Goal: Find specific page/section: Find specific page/section

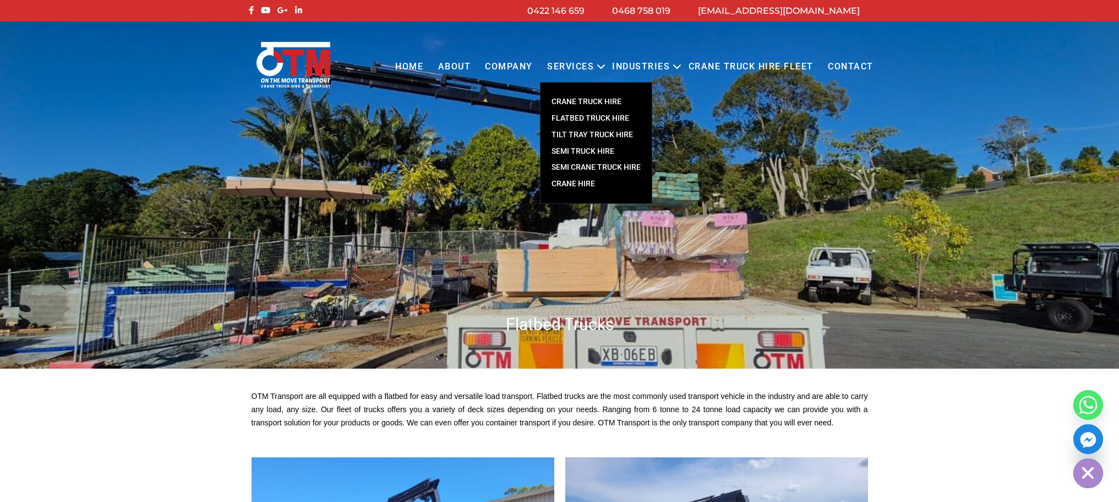
click at [592, 115] on link "FLATBED TRUCK HIRE" at bounding box center [596, 118] width 111 height 17
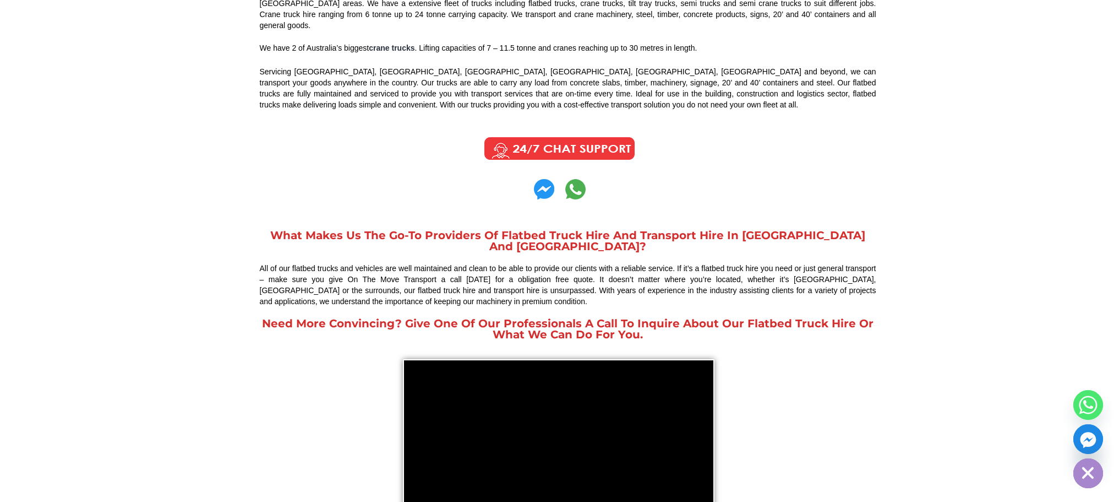
scroll to position [716, 0]
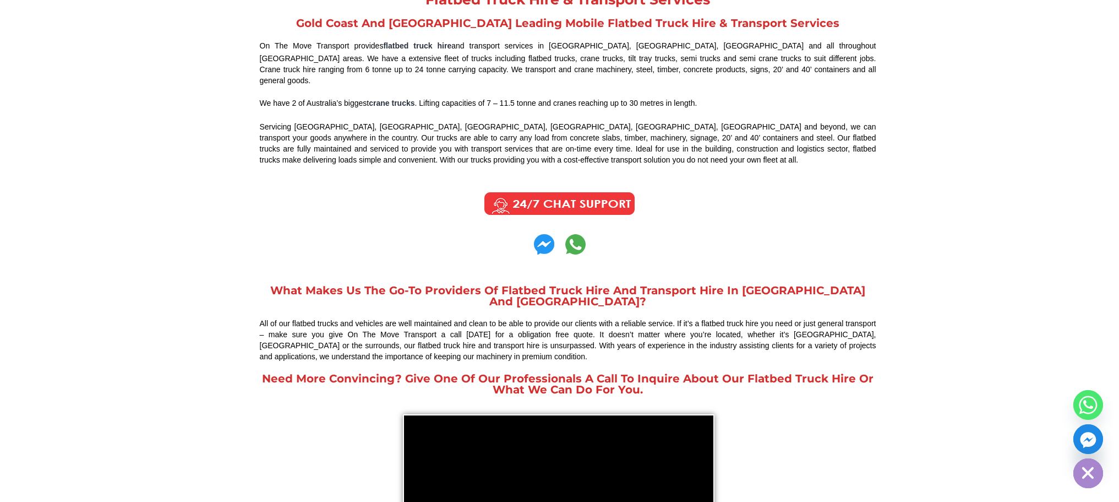
click at [573, 234] on img at bounding box center [575, 244] width 20 height 20
